Goal: Complete application form

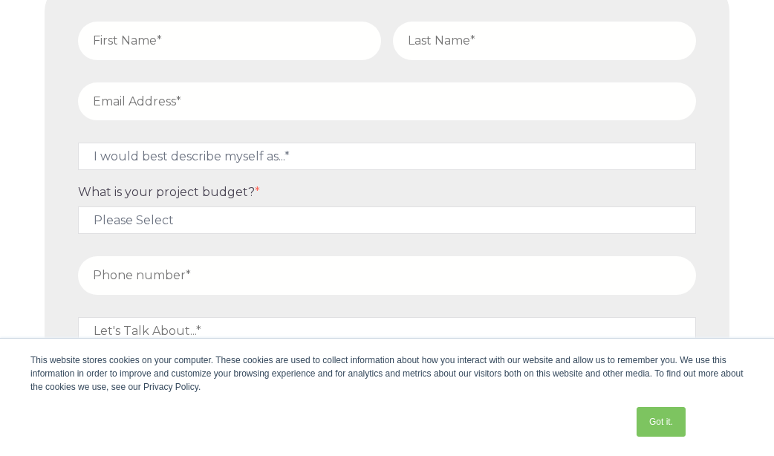
scroll to position [6238, 0]
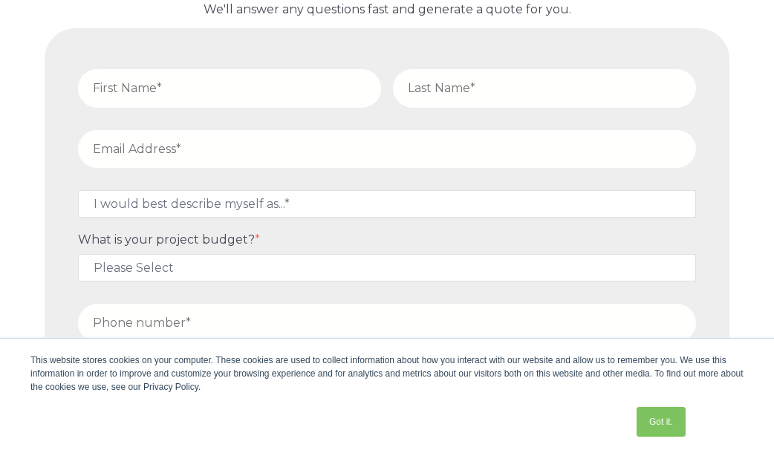
click at [162, 94] on input "text" at bounding box center [229, 88] width 303 height 38
type input "Cathy"
type input "Murphy"
type input "cmurphy@woodwaresystems.com"
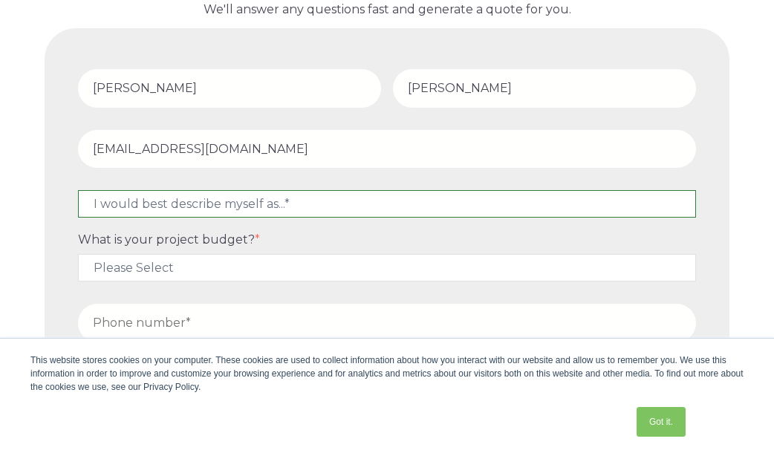
click at [100, 203] on select "I would best describe myself as...* Other I am an executive or owner of a compa…" at bounding box center [387, 203] width 618 height 27
select select "persona_10"
click at [78, 190] on select "I would best describe myself as...* Other I am an executive or owner of a compa…" at bounding box center [387, 203] width 618 height 27
